Goal: Information Seeking & Learning: Check status

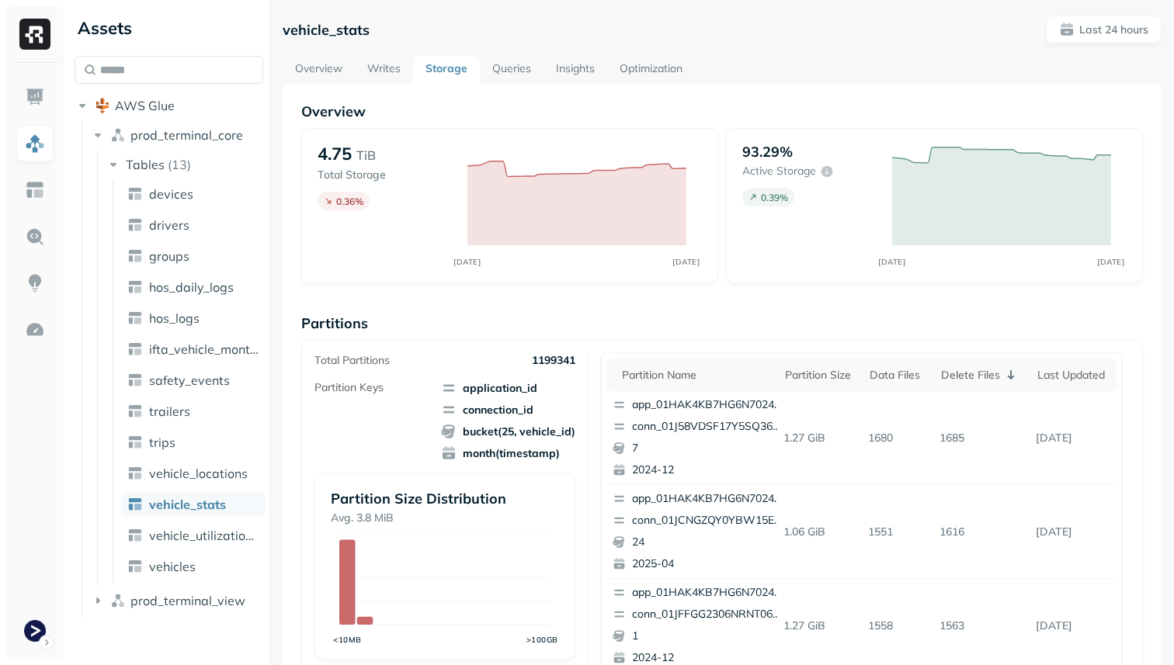
scroll to position [654, 0]
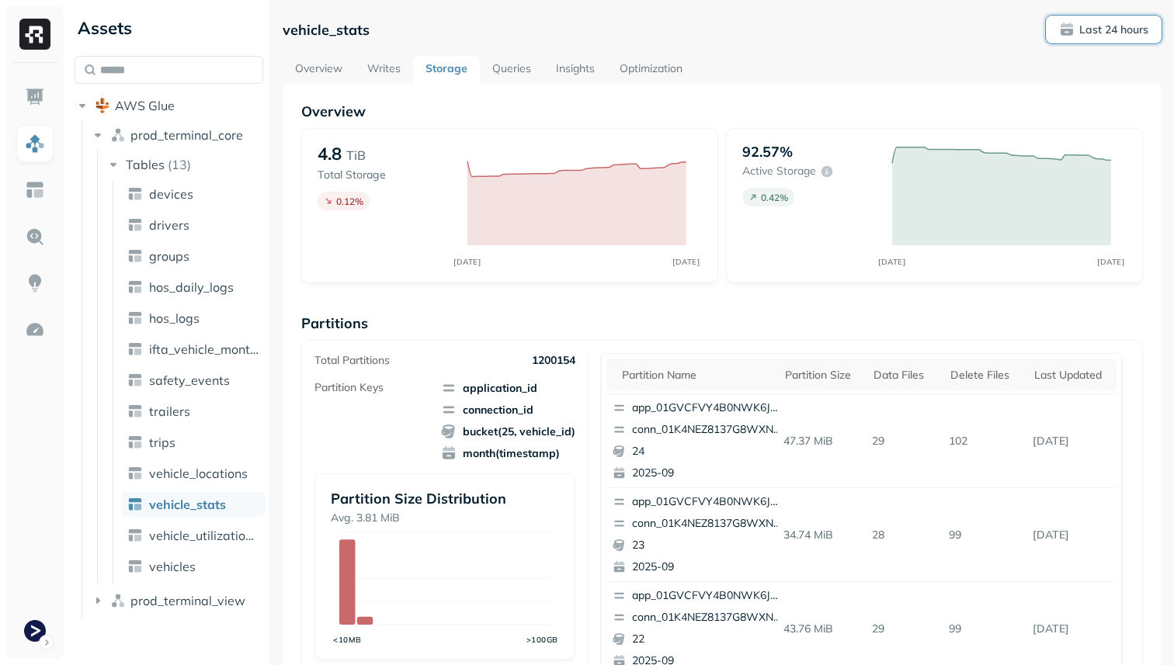
click at [1122, 28] on p "Last 24 hours" at bounding box center [1113, 30] width 69 height 15
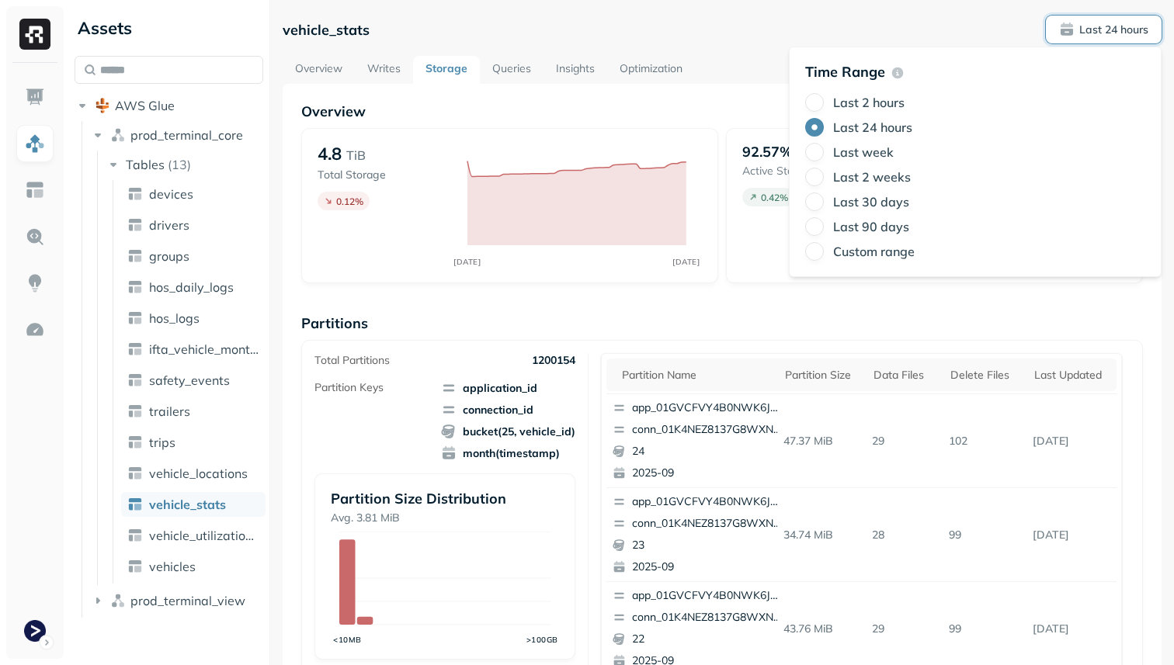
click at [895, 99] on label "Last 2 hours" at bounding box center [868, 103] width 71 height 16
click at [824, 99] on button "Last 2 hours" at bounding box center [814, 102] width 19 height 19
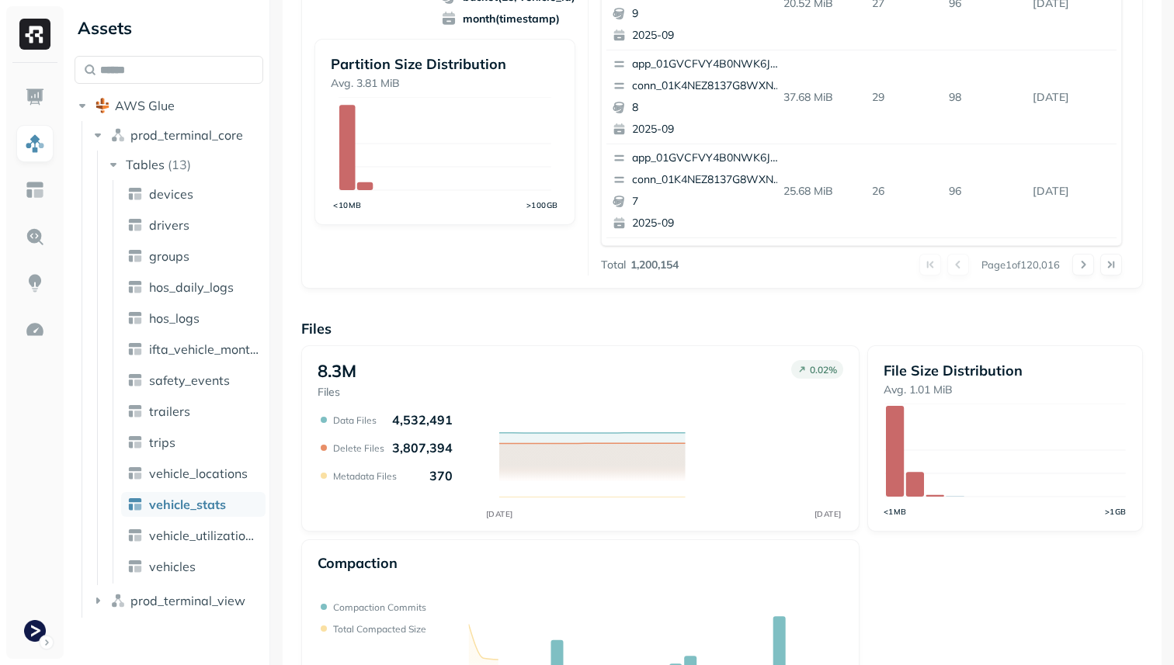
scroll to position [522, 0]
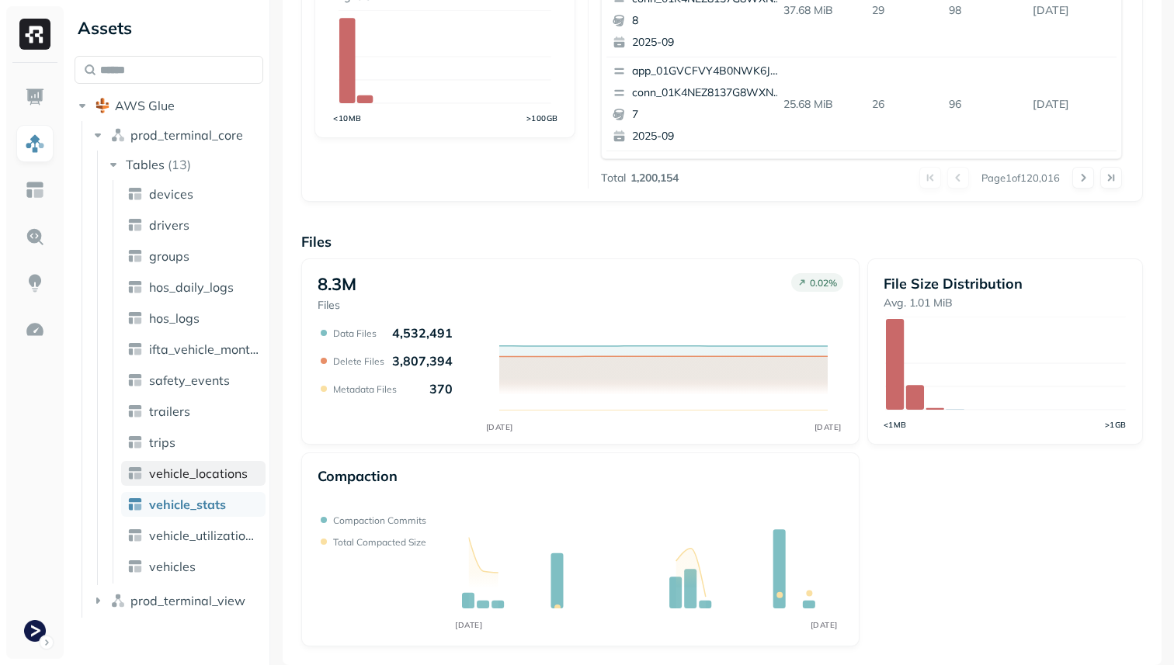
click at [227, 480] on span "vehicle_locations" at bounding box center [198, 474] width 99 height 16
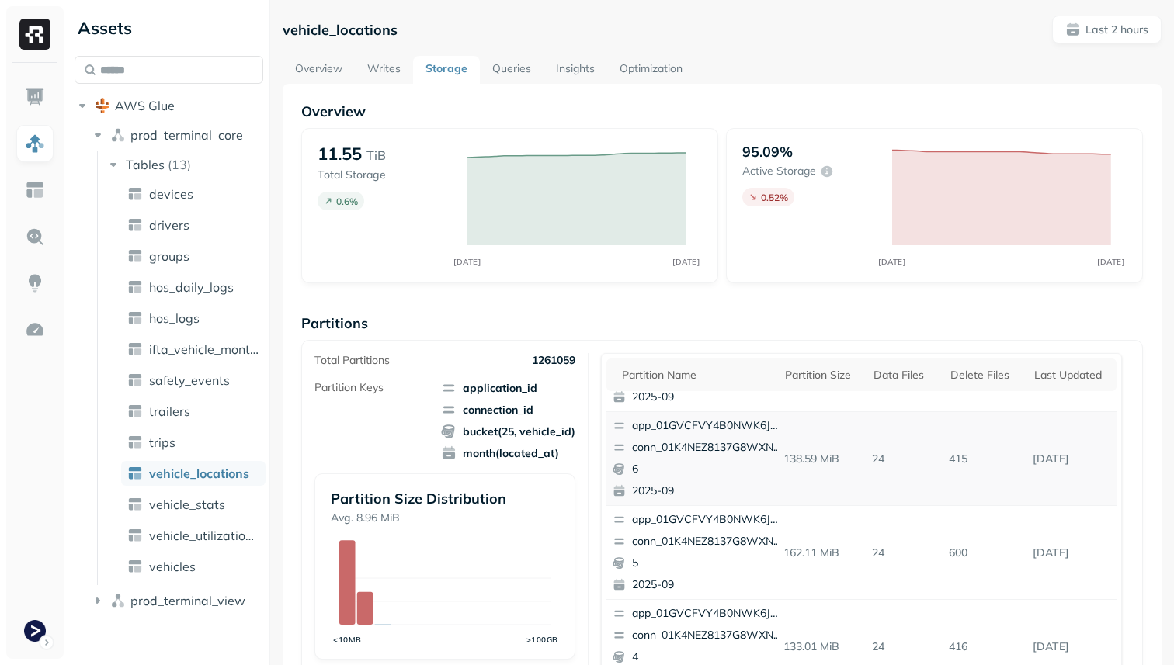
scroll to position [234, 0]
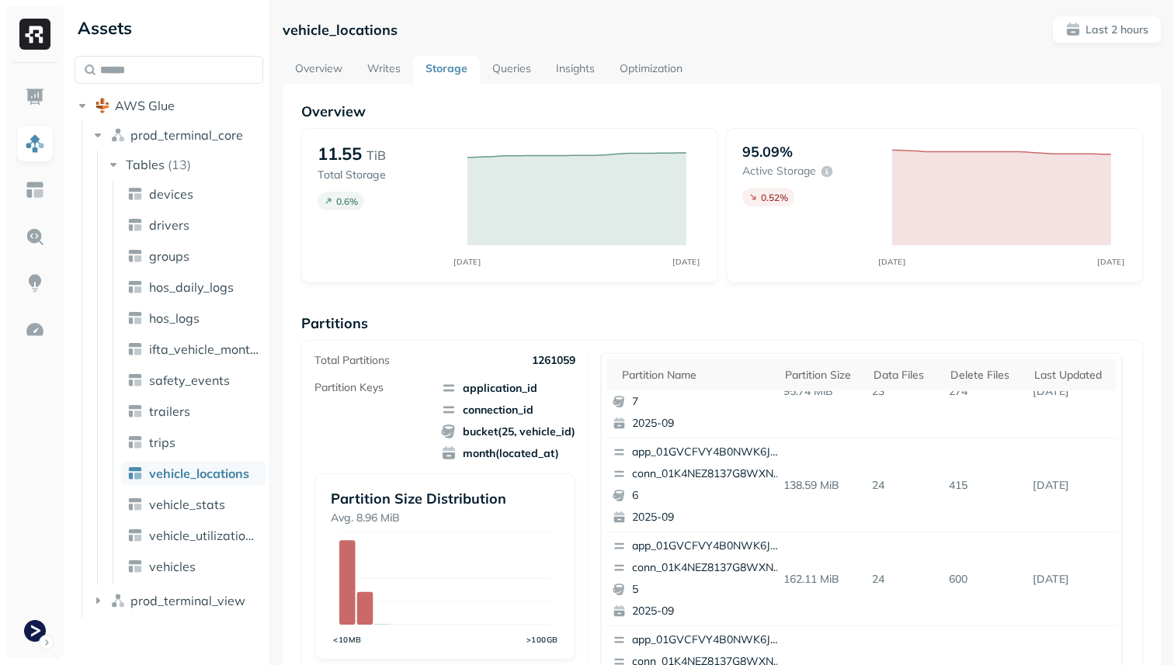
click at [490, 75] on link "Queries" at bounding box center [512, 70] width 64 height 28
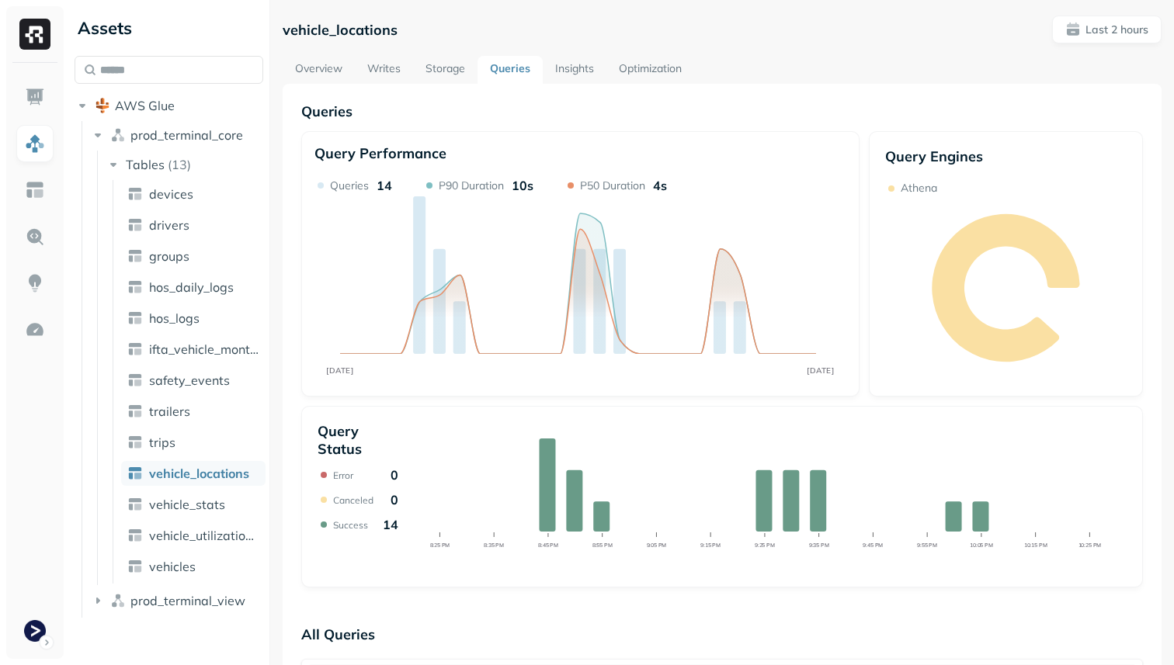
click at [567, 64] on link "Insights" at bounding box center [575, 70] width 64 height 28
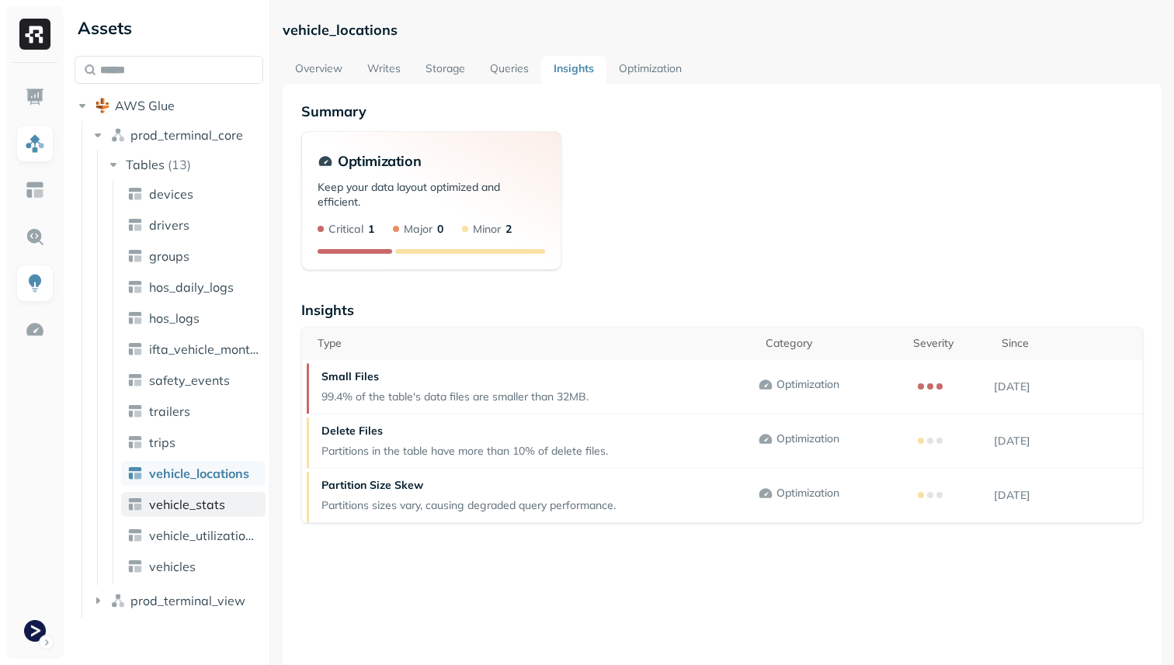
click at [225, 505] on link "vehicle_stats" at bounding box center [193, 504] width 144 height 25
click at [193, 469] on span "vehicle_locations" at bounding box center [198, 474] width 99 height 16
click at [441, 68] on link "Storage" at bounding box center [445, 70] width 64 height 28
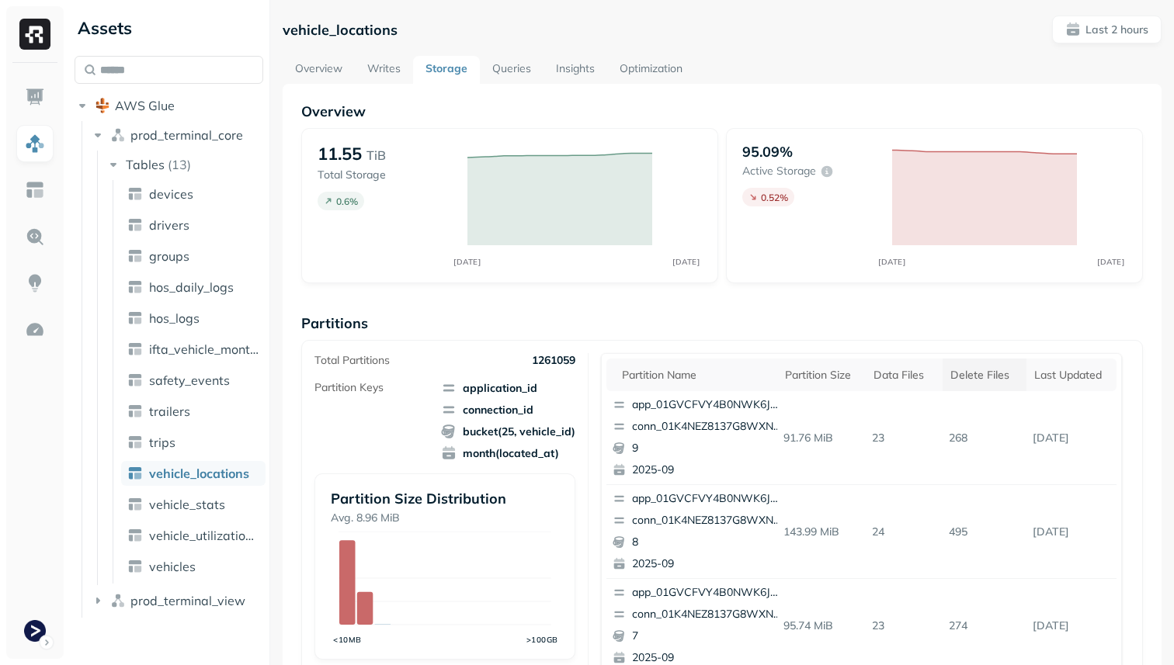
click at [959, 372] on div "Delete Files" at bounding box center [984, 375] width 68 height 15
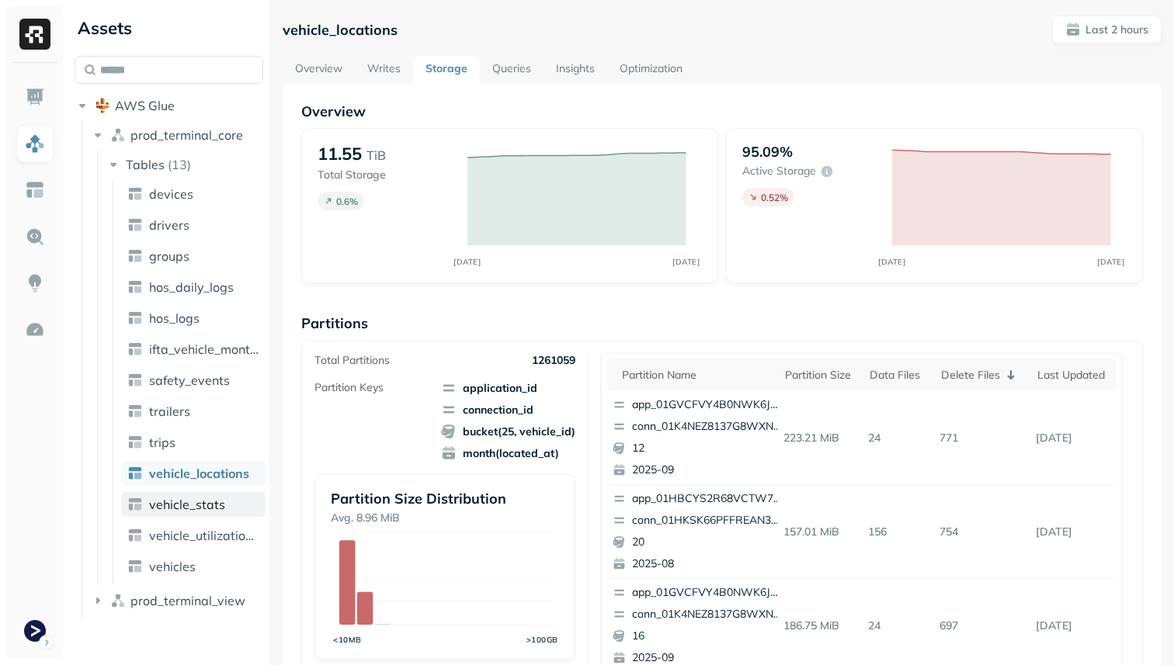
click at [213, 502] on span "vehicle_stats" at bounding box center [187, 505] width 76 height 16
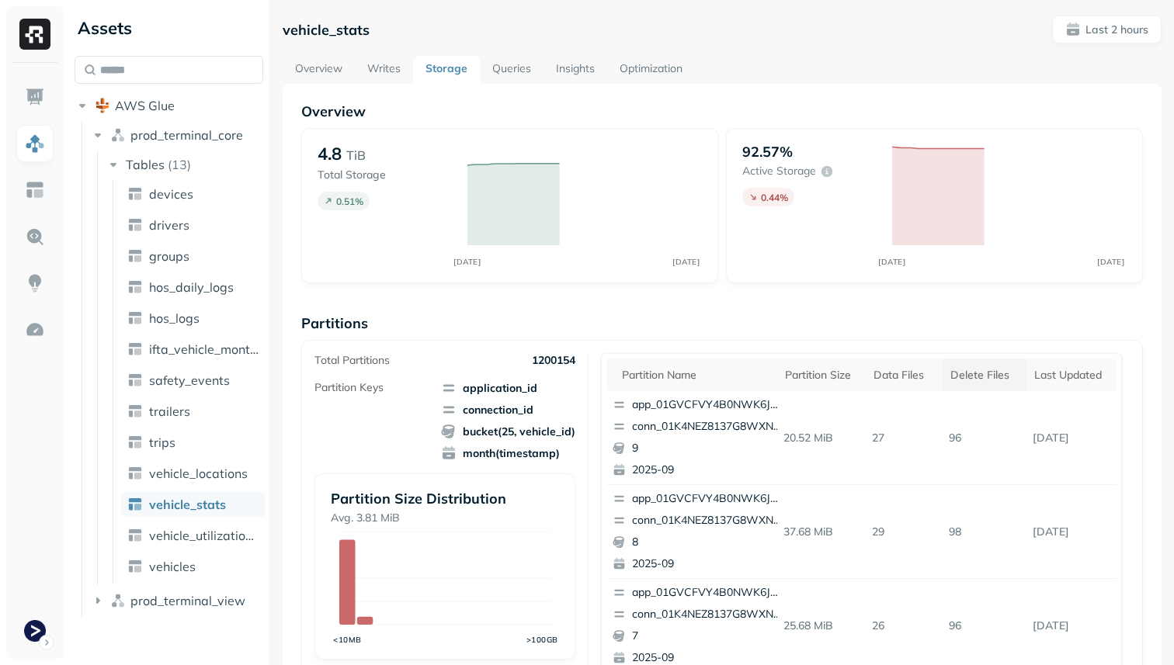
click at [964, 386] on th "Delete Files" at bounding box center [984, 375] width 84 height 33
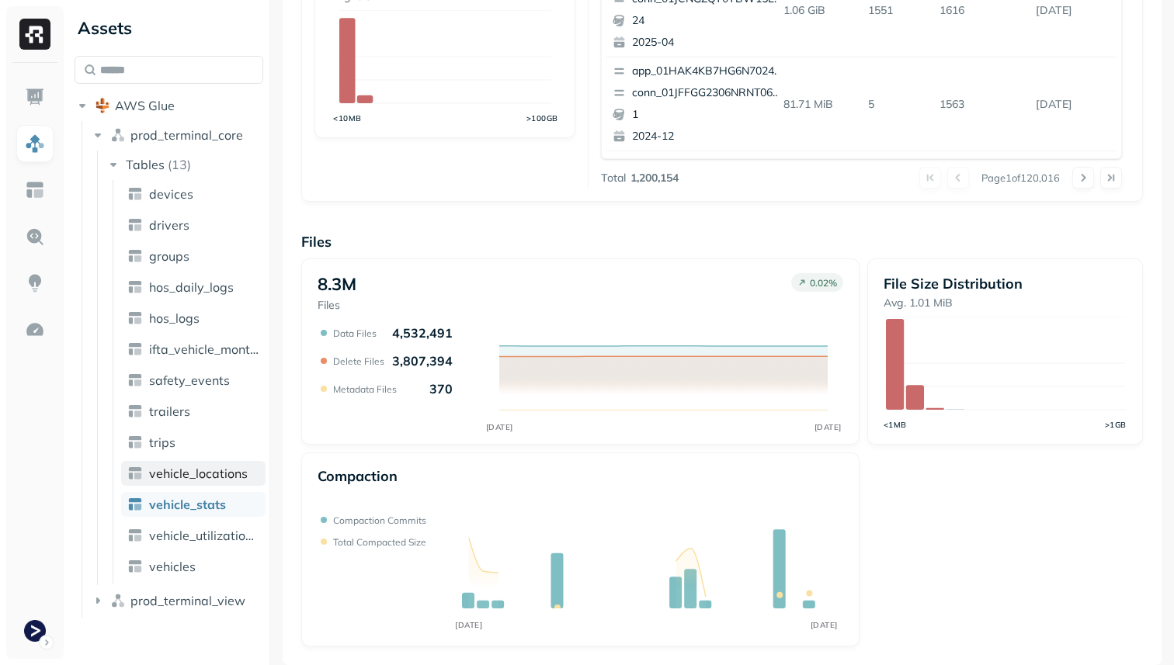
click at [221, 471] on span "vehicle_locations" at bounding box center [198, 474] width 99 height 16
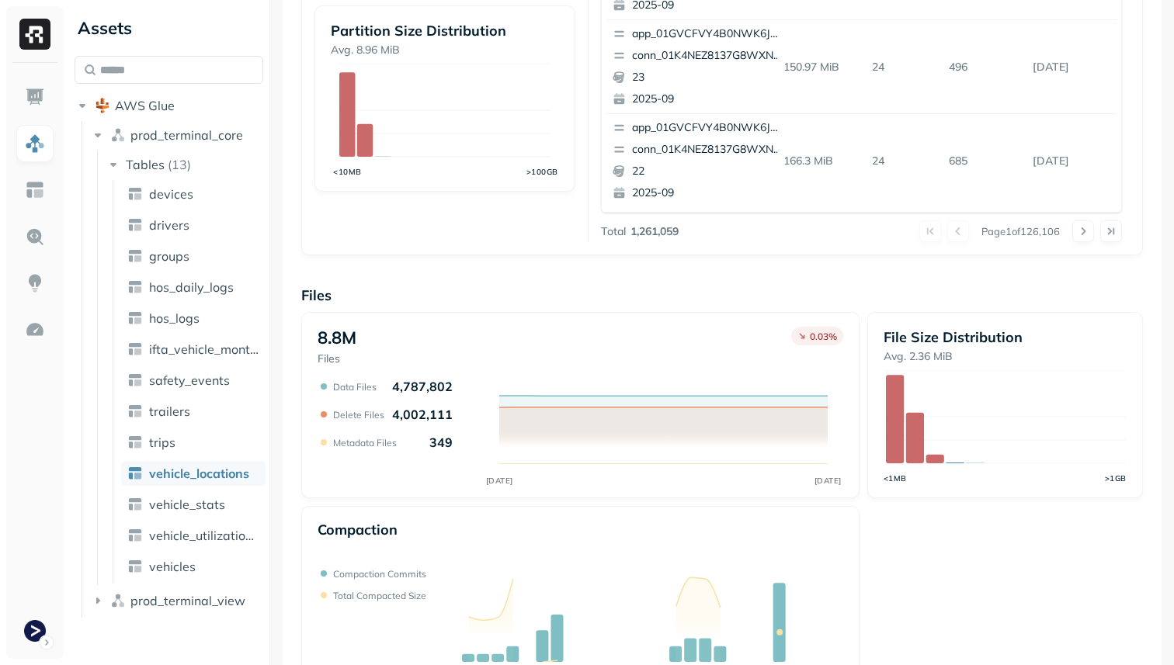
scroll to position [522, 0]
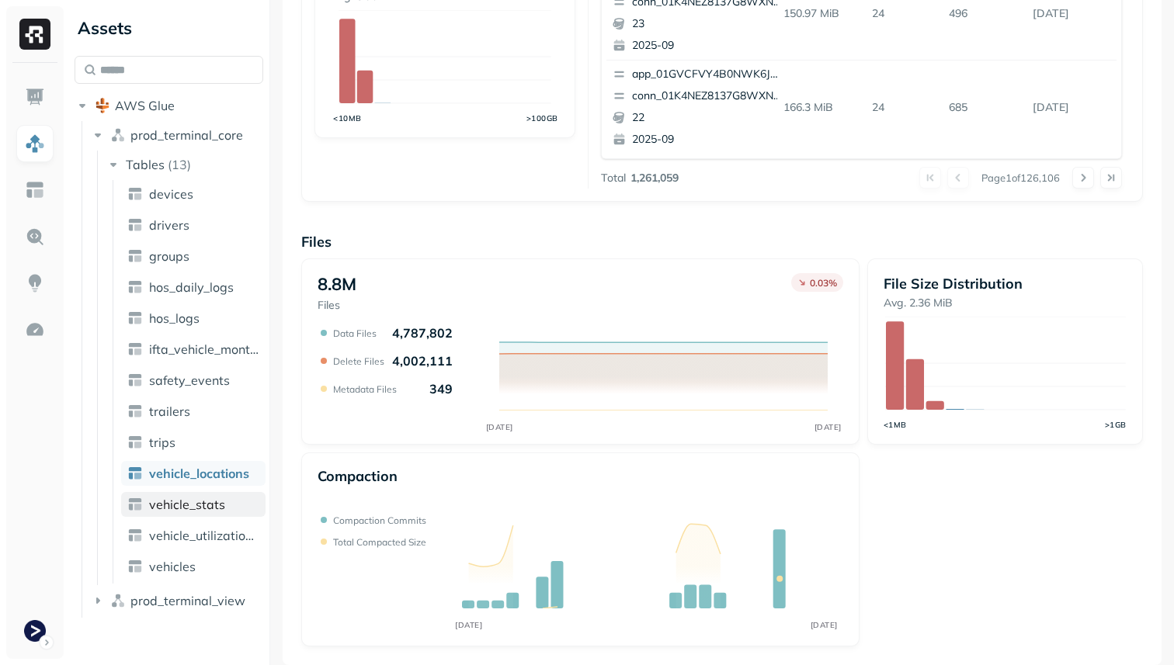
click at [196, 508] on span "vehicle_stats" at bounding box center [187, 505] width 76 height 16
